Goal: Task Accomplishment & Management: Use online tool/utility

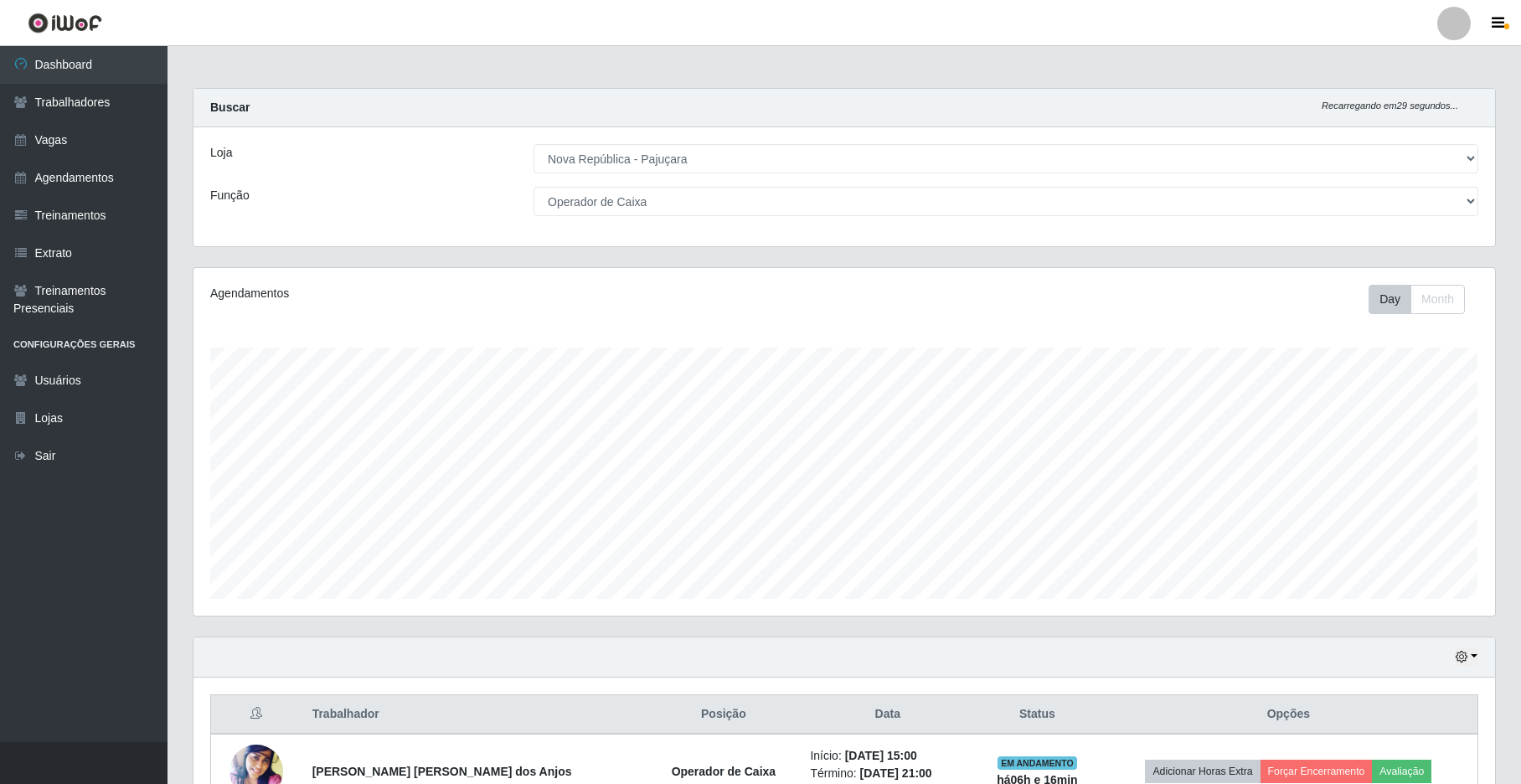
select select "65"
select select "22"
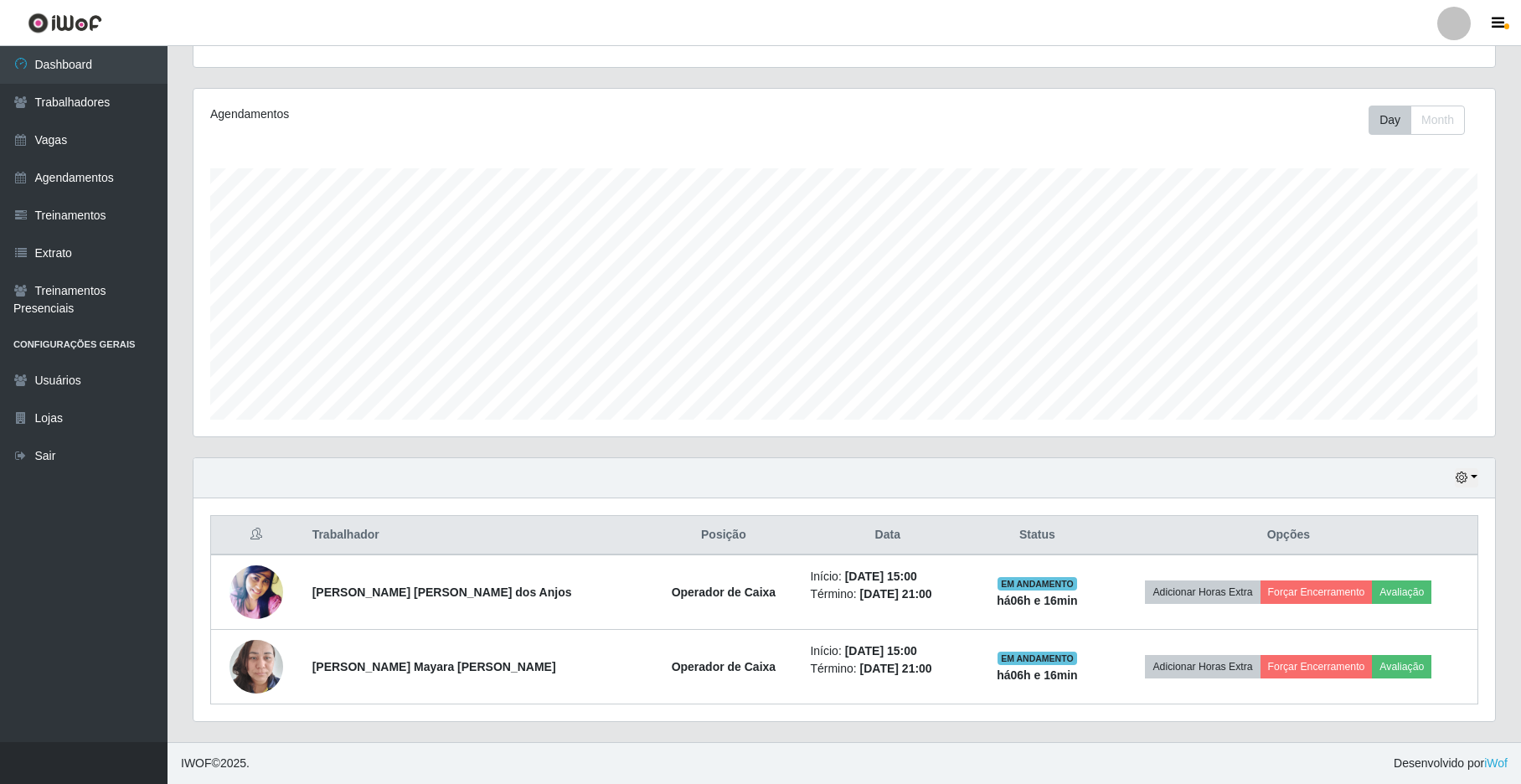
scroll to position [348, 1300]
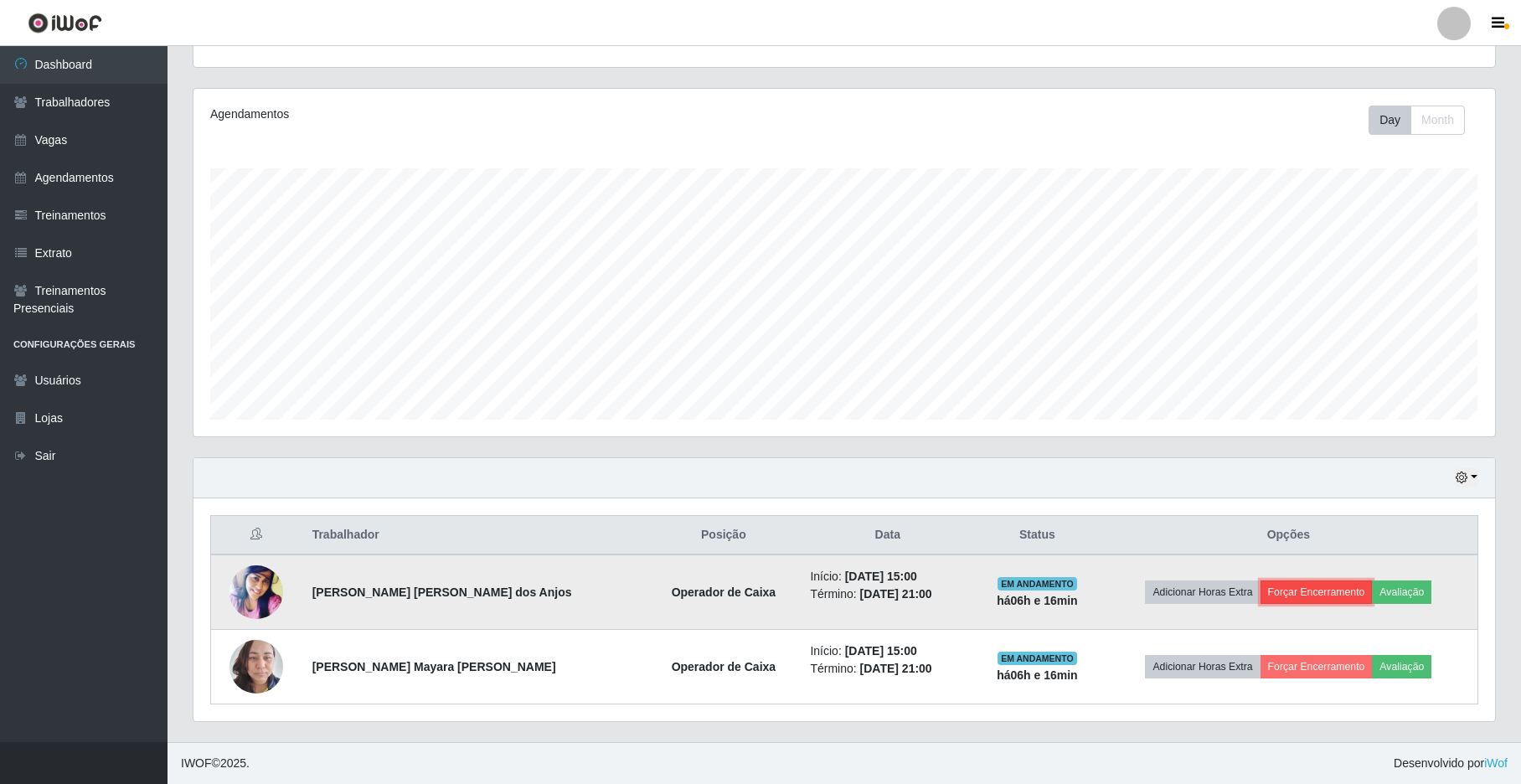
click at [1295, 590] on button "Forçar Encerramento" at bounding box center [1316, 591] width 112 height 23
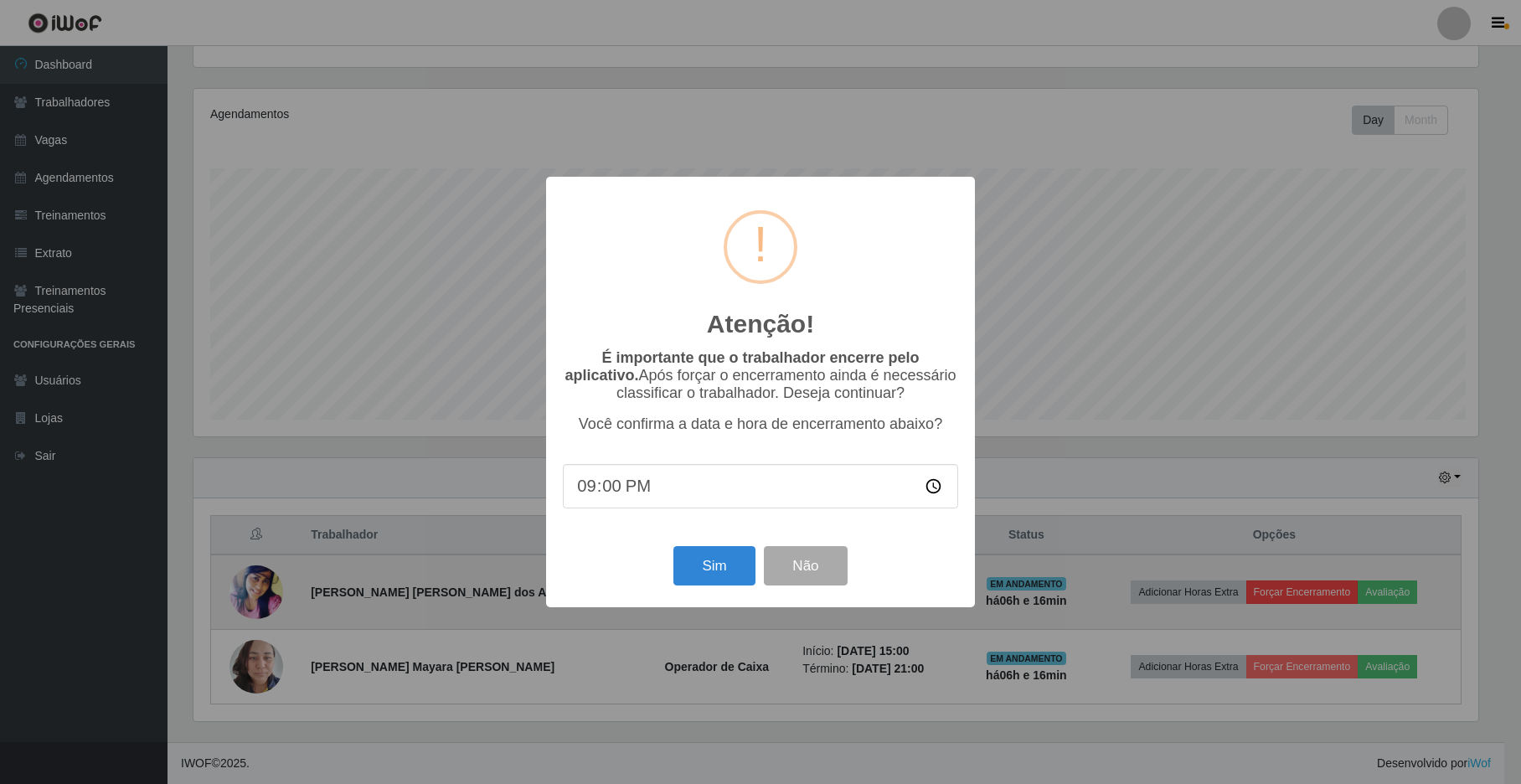
scroll to position [348, 1288]
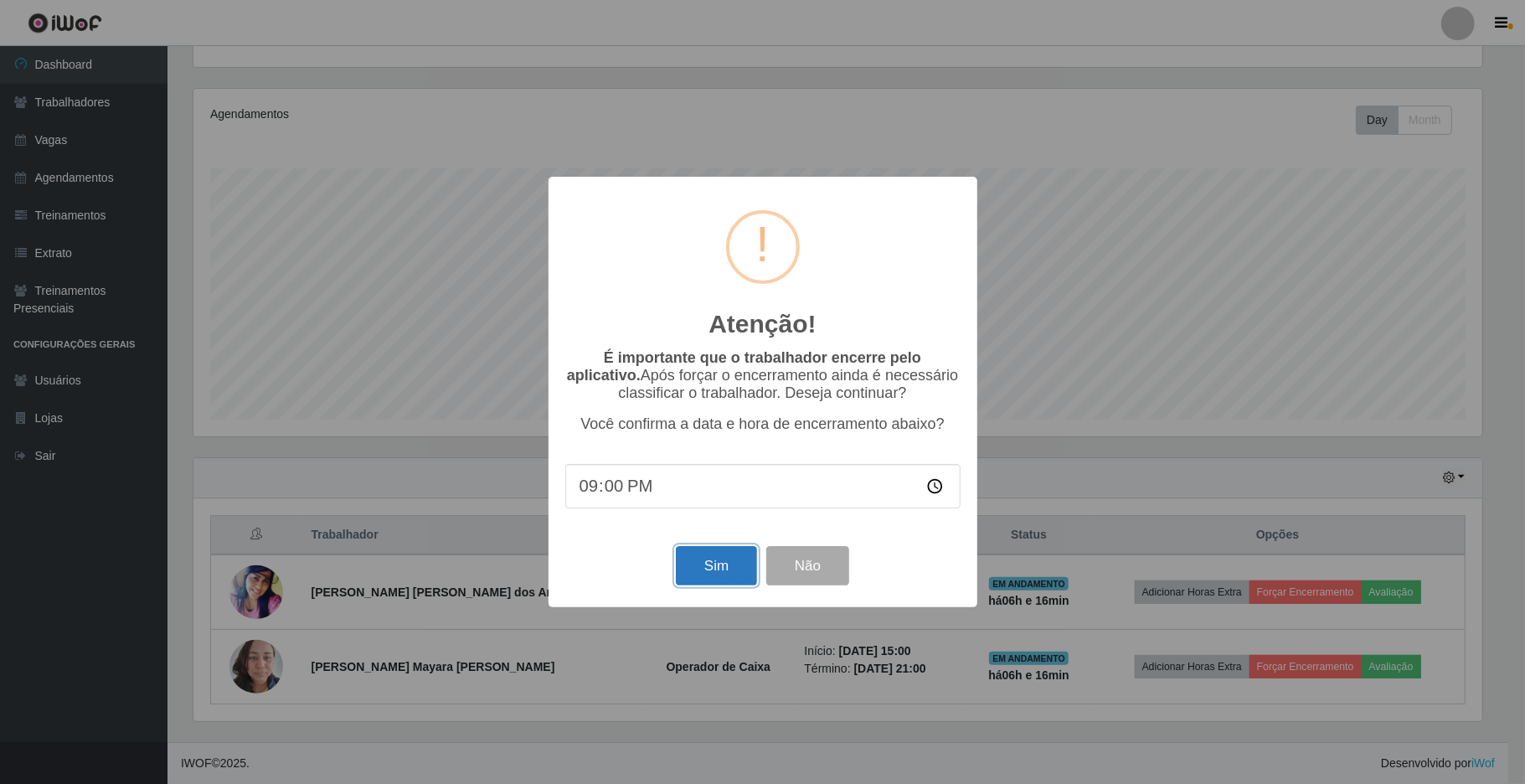
click at [688, 566] on button "Sim" at bounding box center [716, 565] width 82 height 39
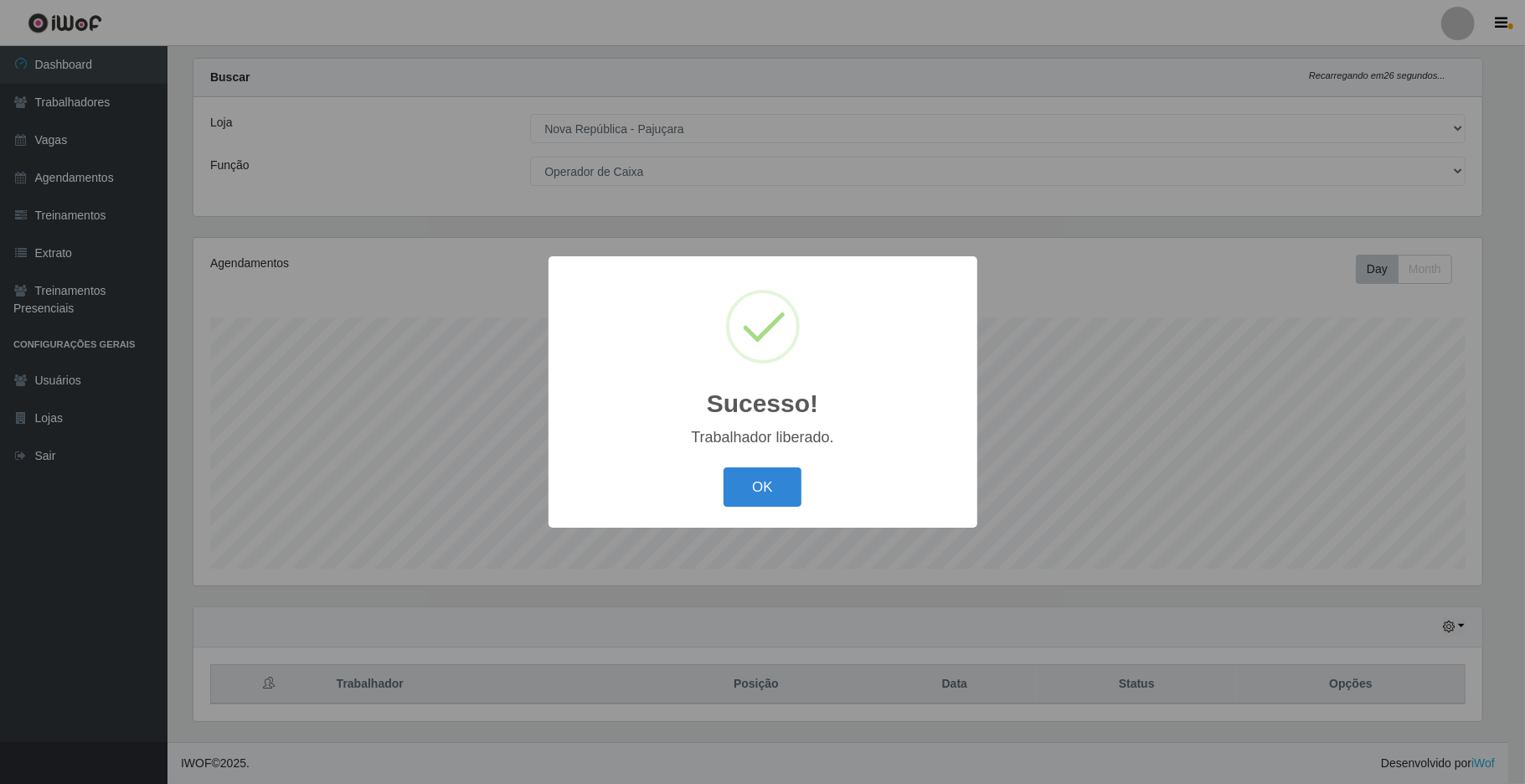
click at [723, 467] on button "OK" at bounding box center [762, 486] width 78 height 39
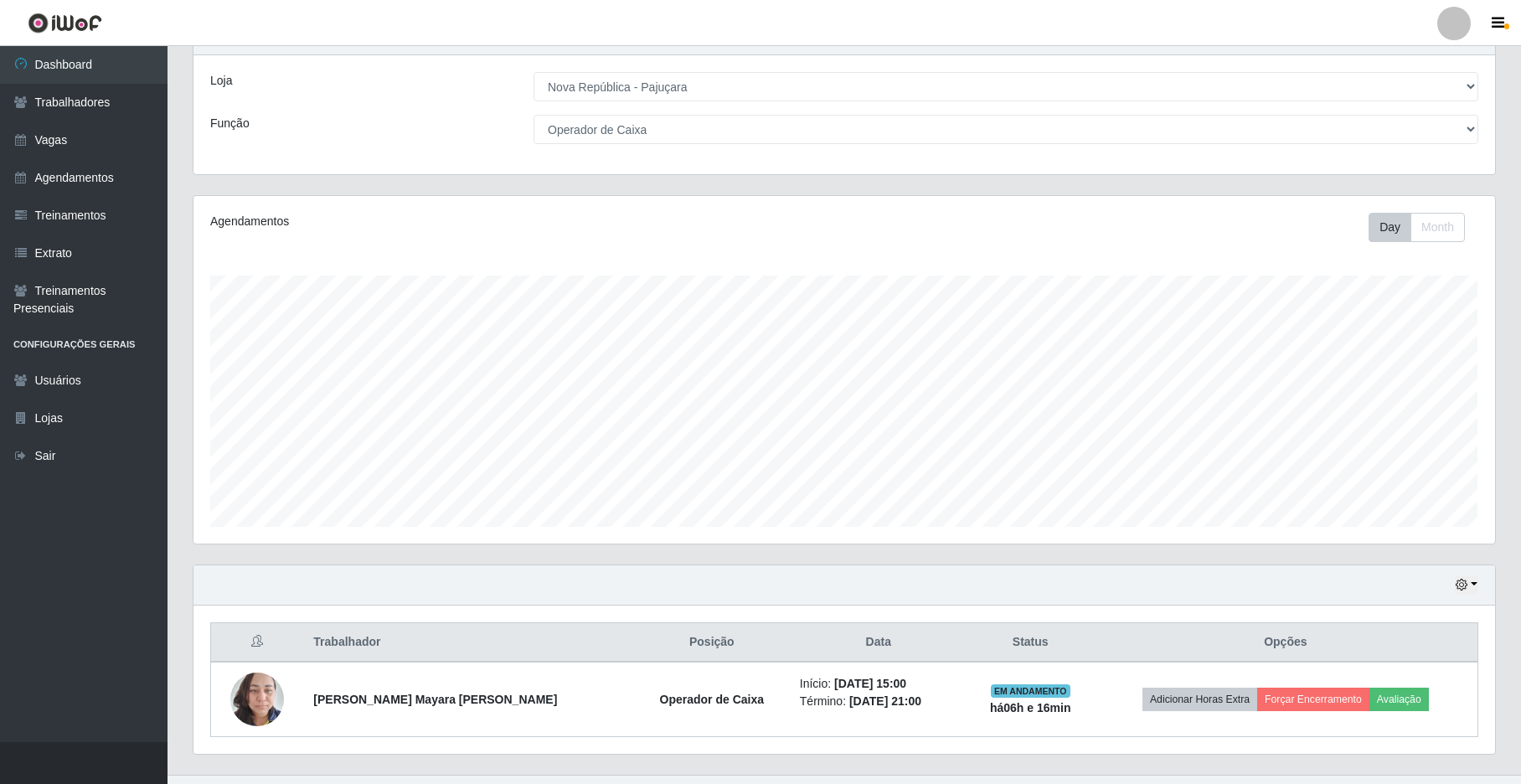
scroll to position [108, 0]
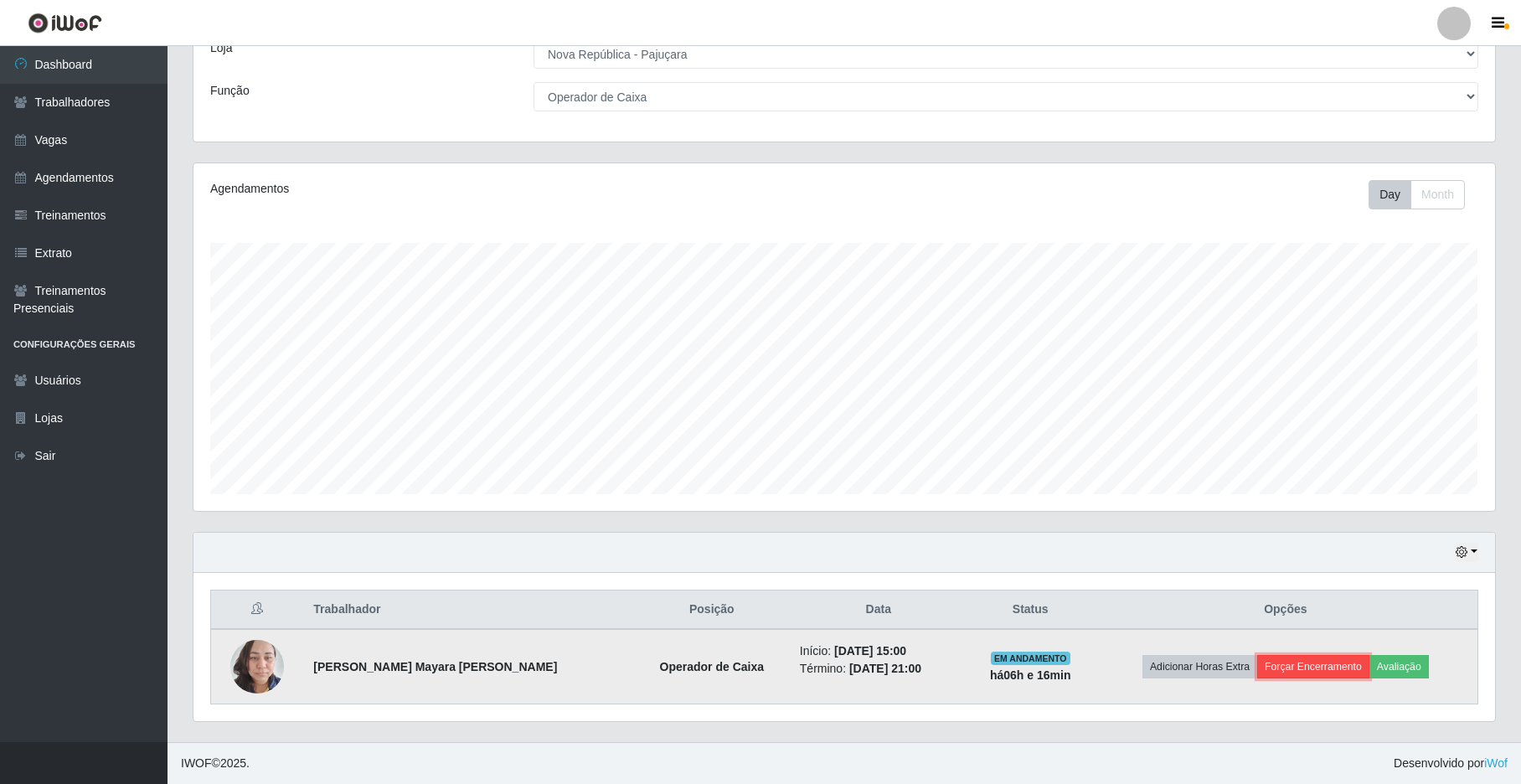
click at [1260, 668] on button "Forçar Encerramento" at bounding box center [1313, 666] width 112 height 23
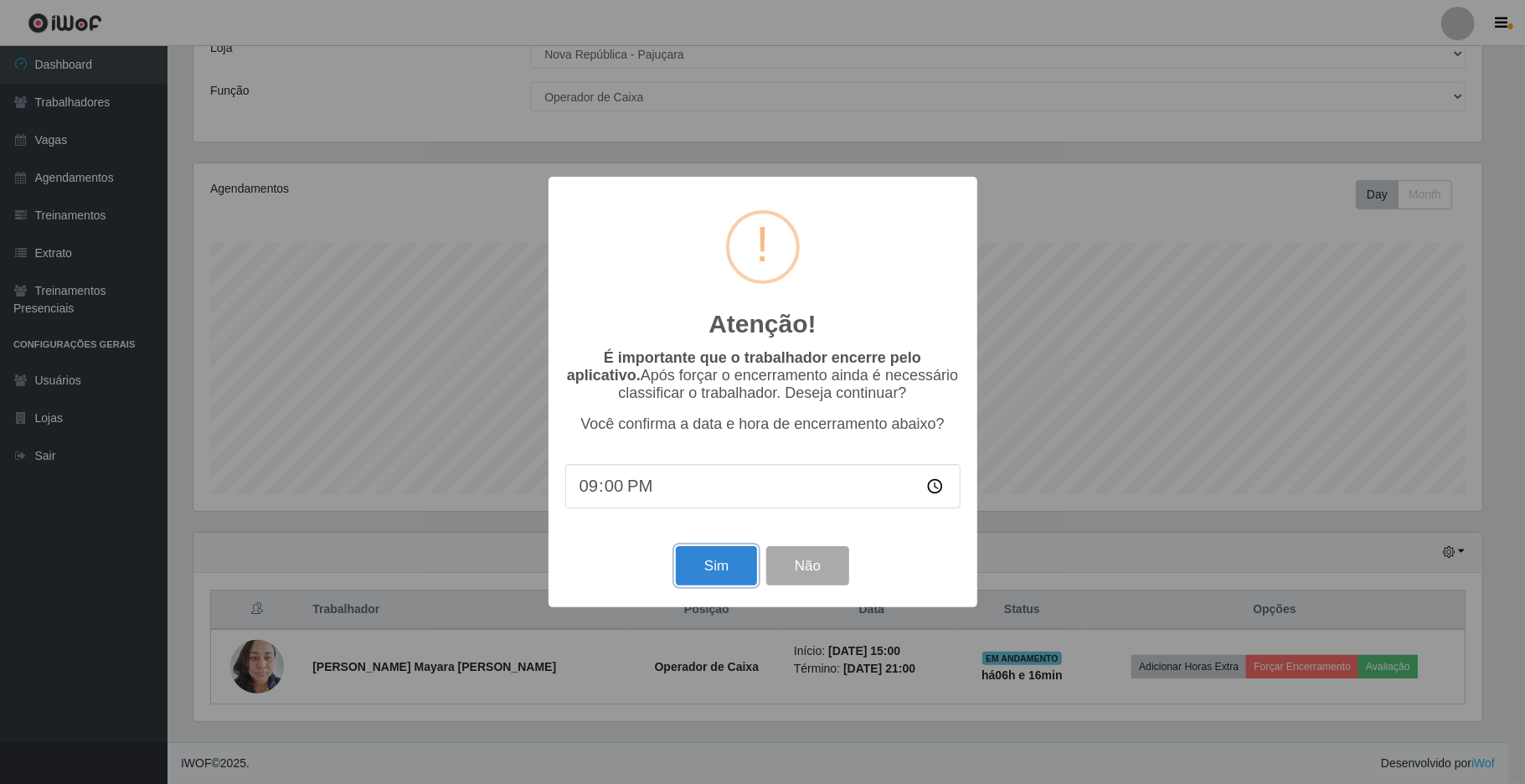
click at [714, 561] on button "Sim" at bounding box center [716, 565] width 82 height 39
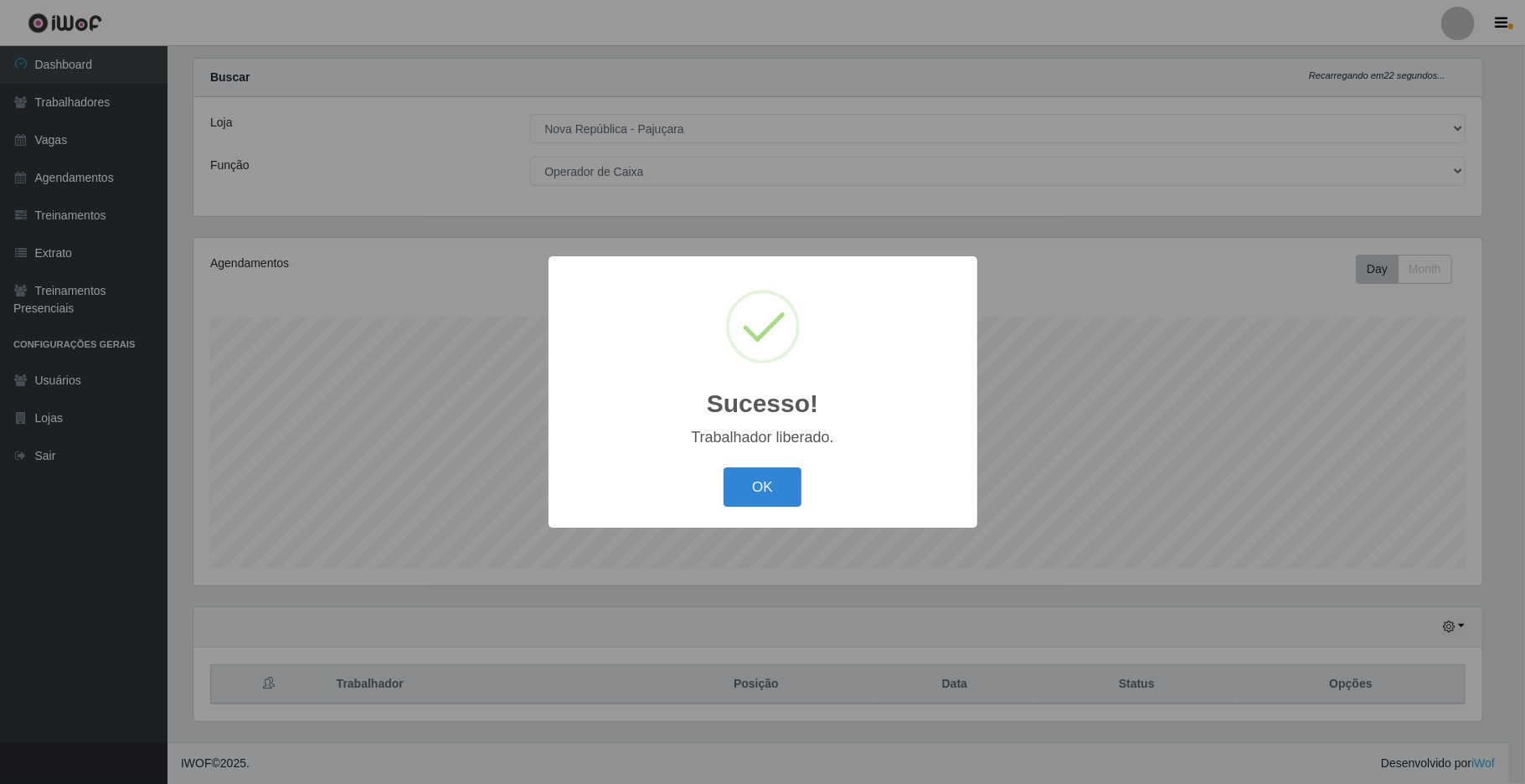
click at [723, 467] on button "OK" at bounding box center [762, 486] width 78 height 39
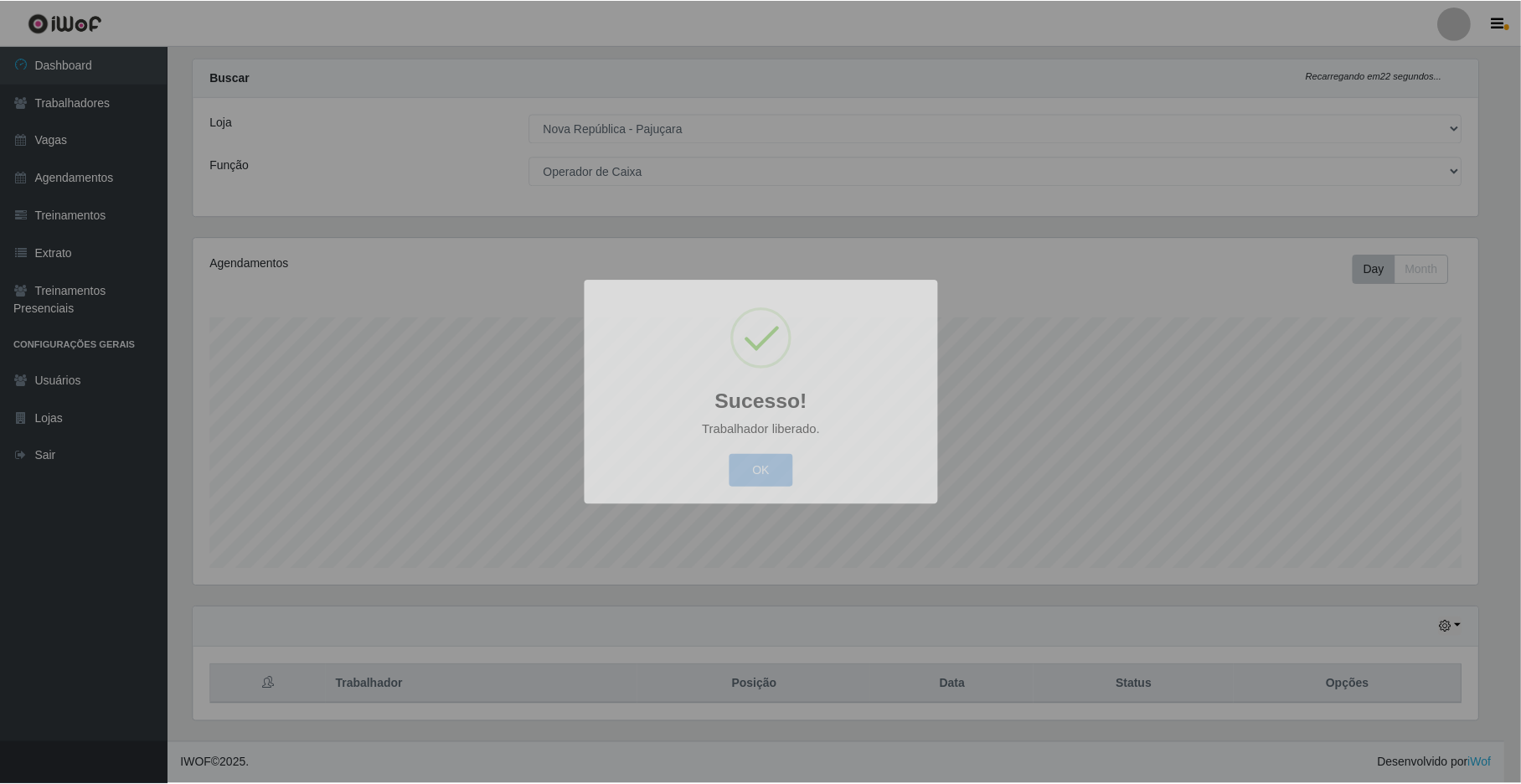
scroll to position [348, 1300]
